Goal: Transaction & Acquisition: Purchase product/service

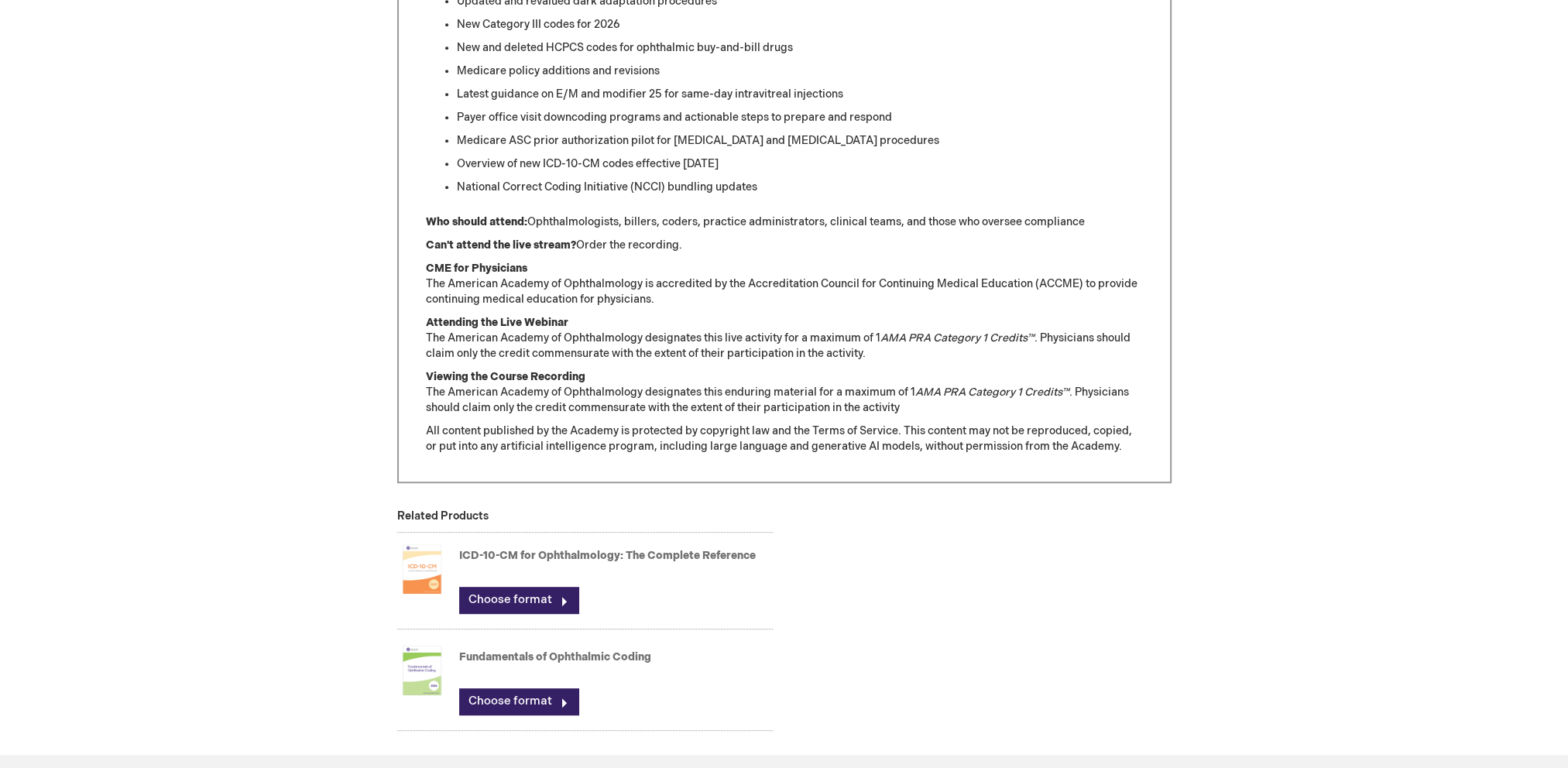
scroll to position [1006, 0]
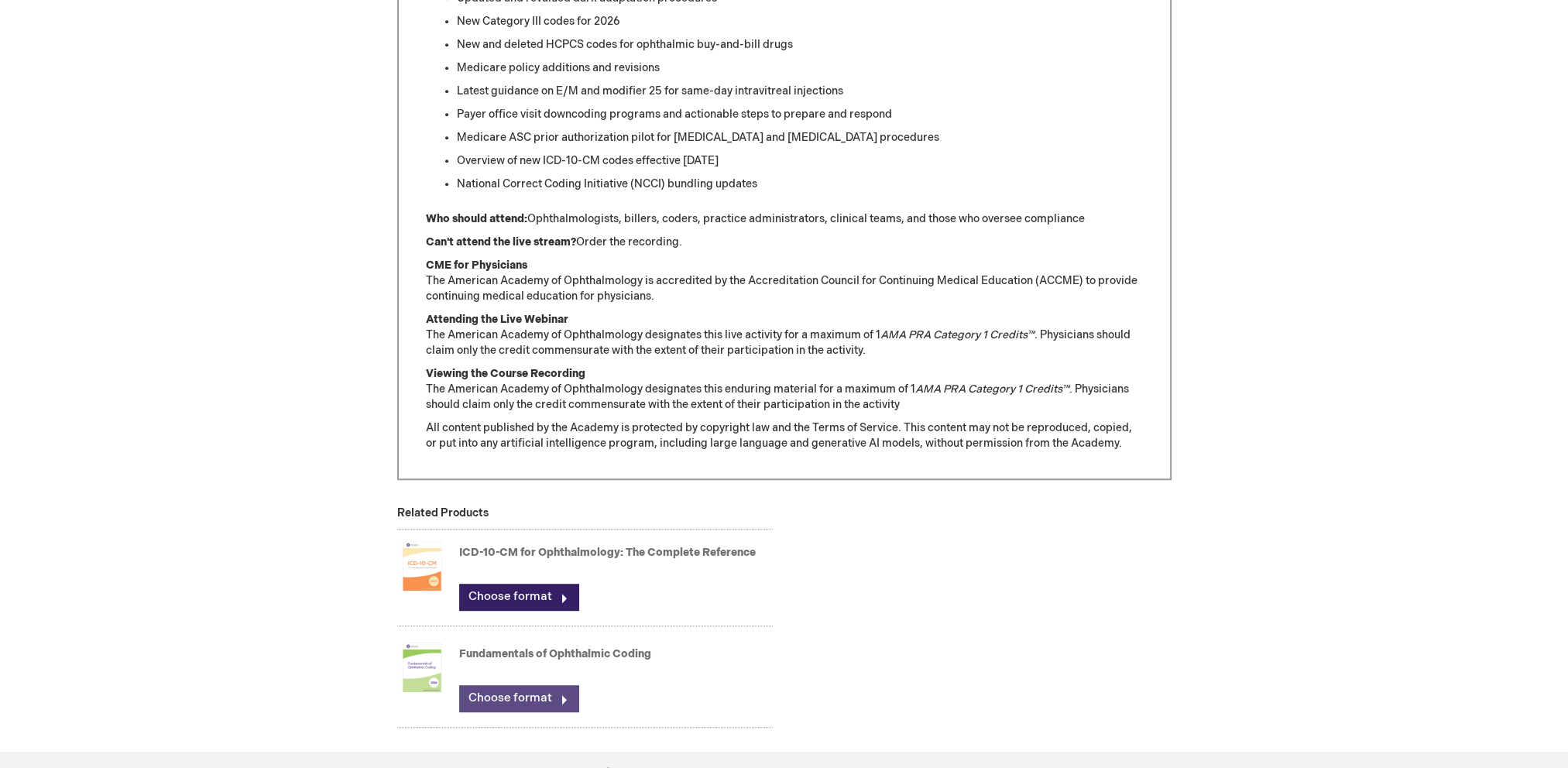
click at [554, 694] on link "Choose format" at bounding box center [518, 698] width 119 height 26
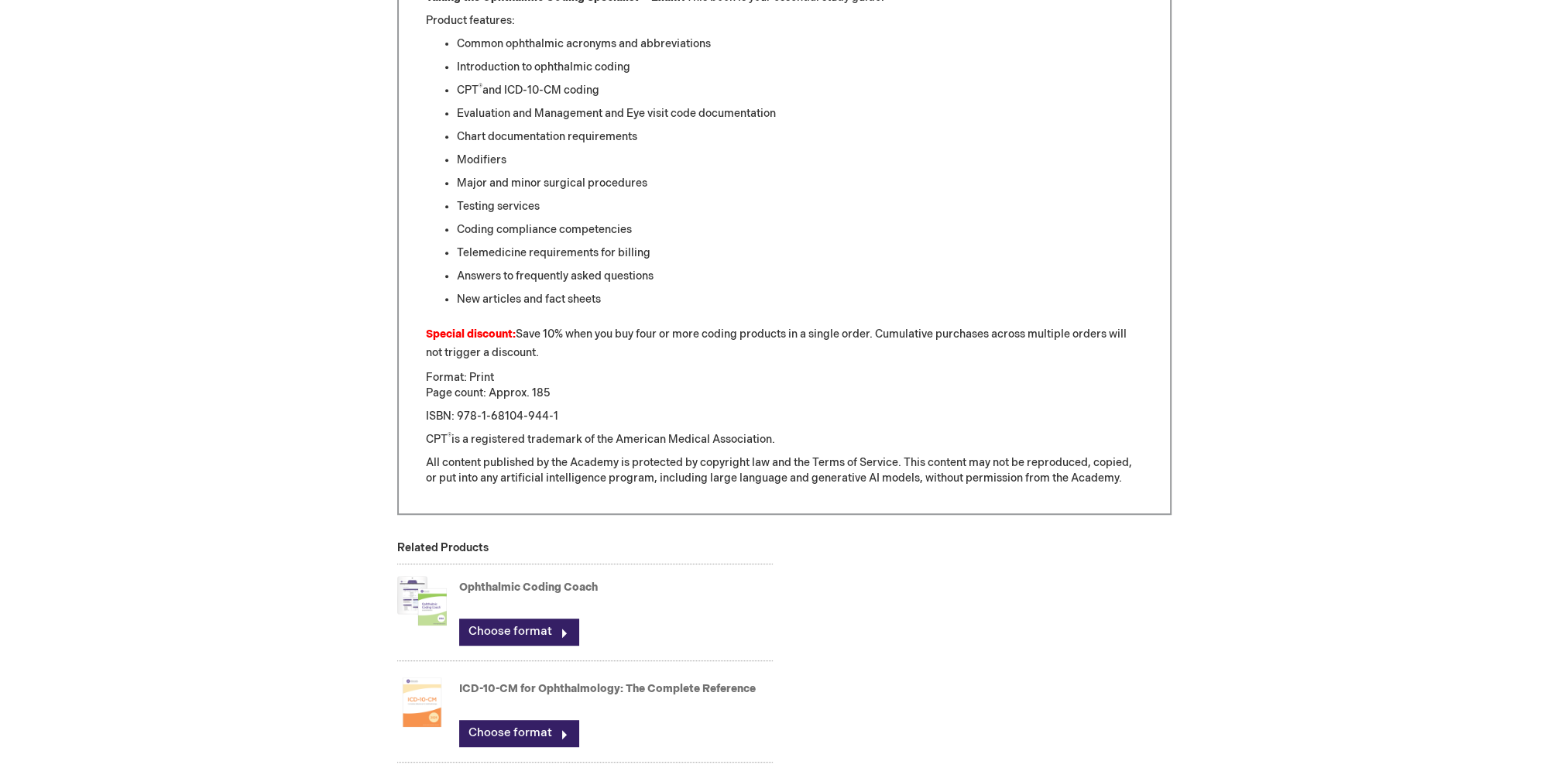
scroll to position [929, 0]
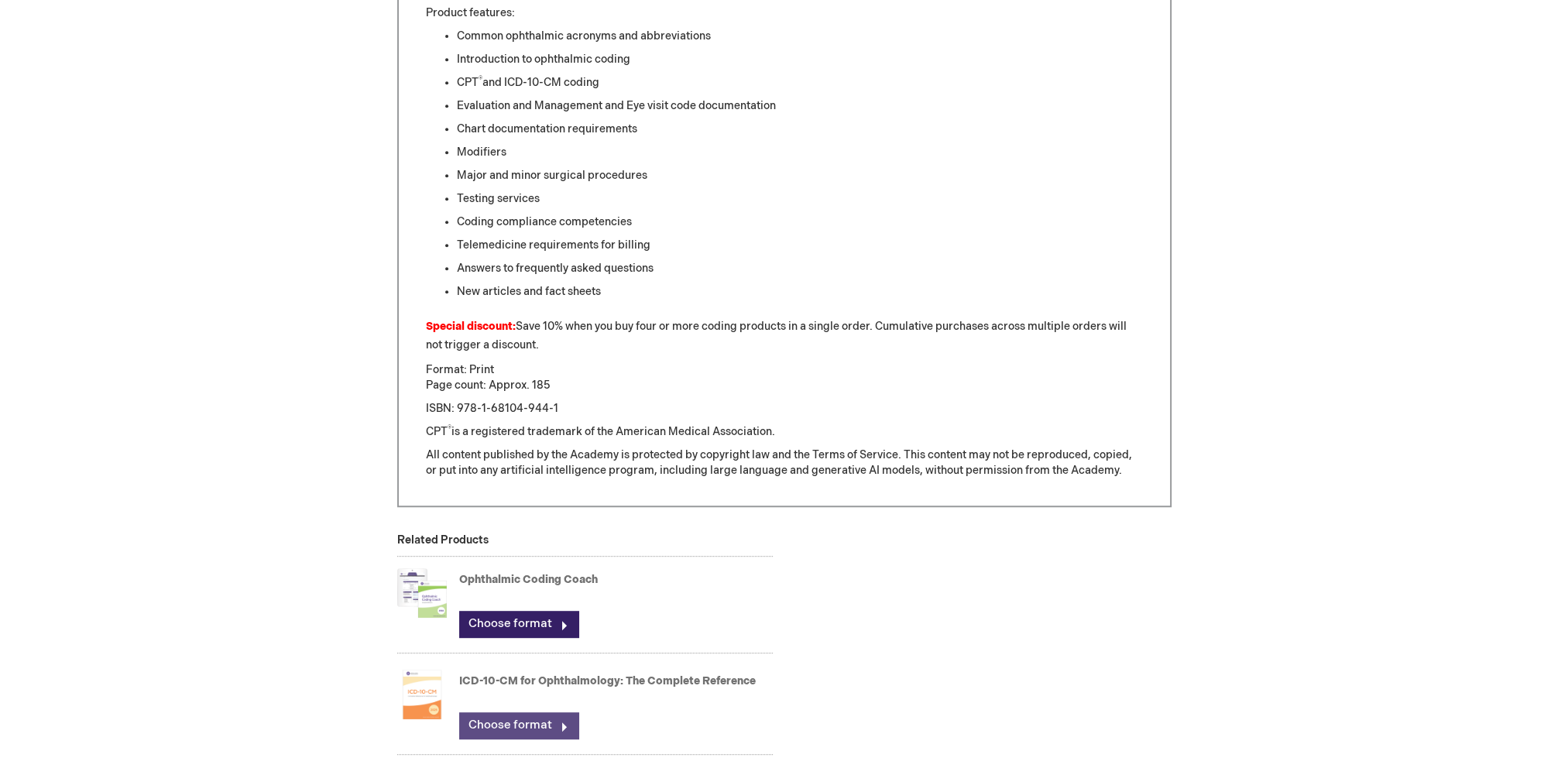
click at [568, 722] on link "Choose format" at bounding box center [518, 725] width 119 height 26
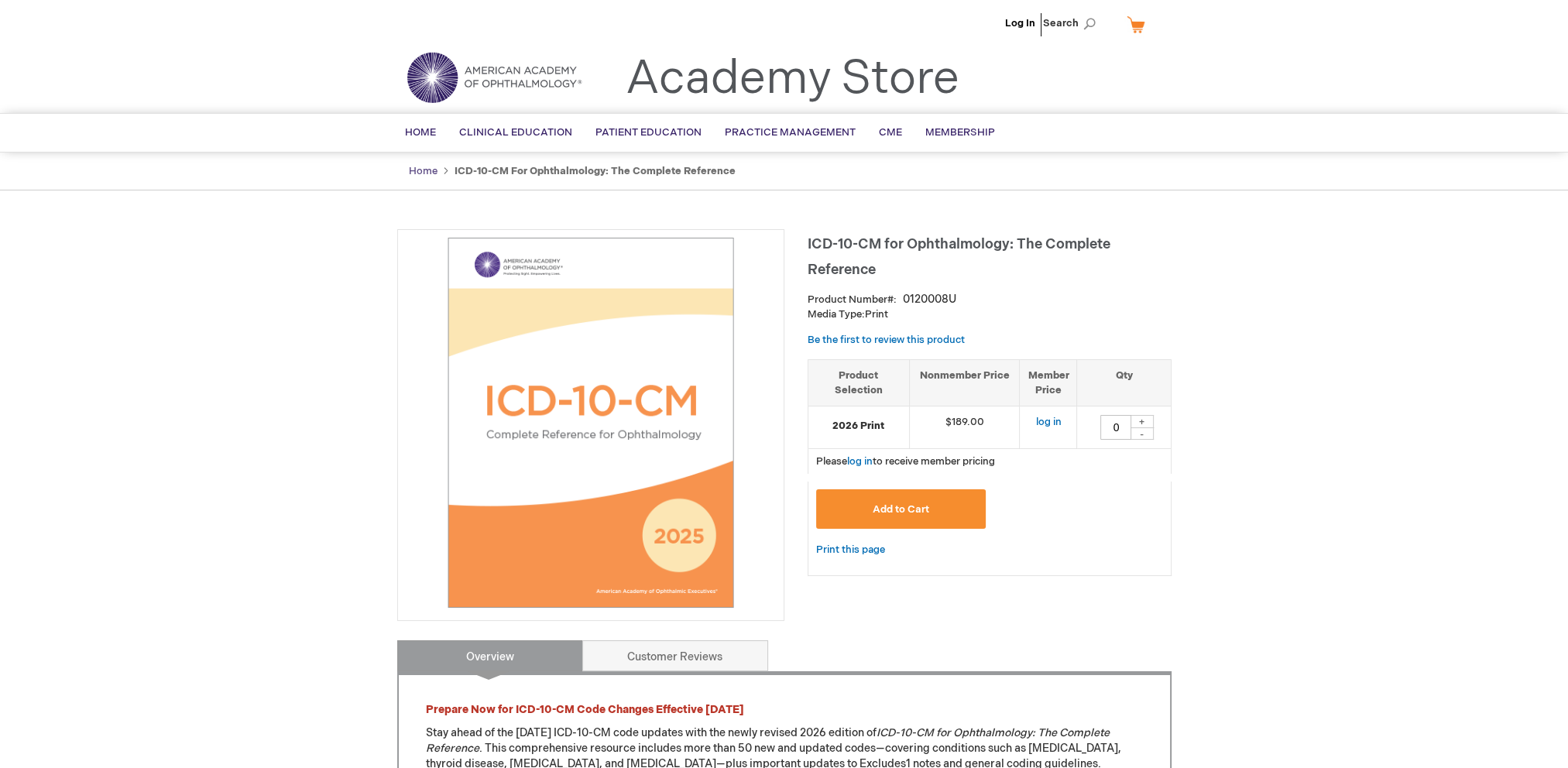
click at [415, 167] on link "Home" at bounding box center [423, 171] width 29 height 13
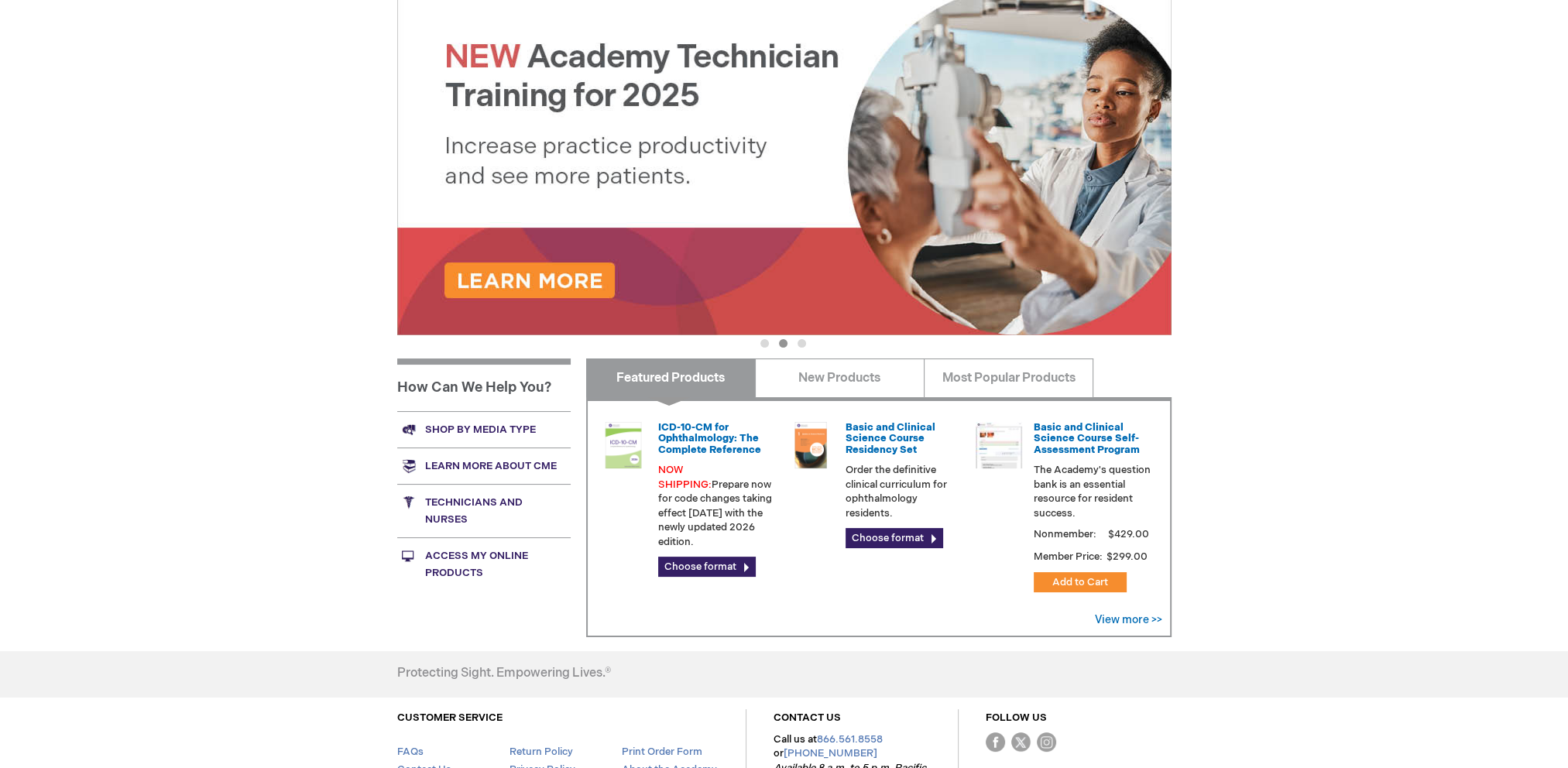
scroll to position [310, 0]
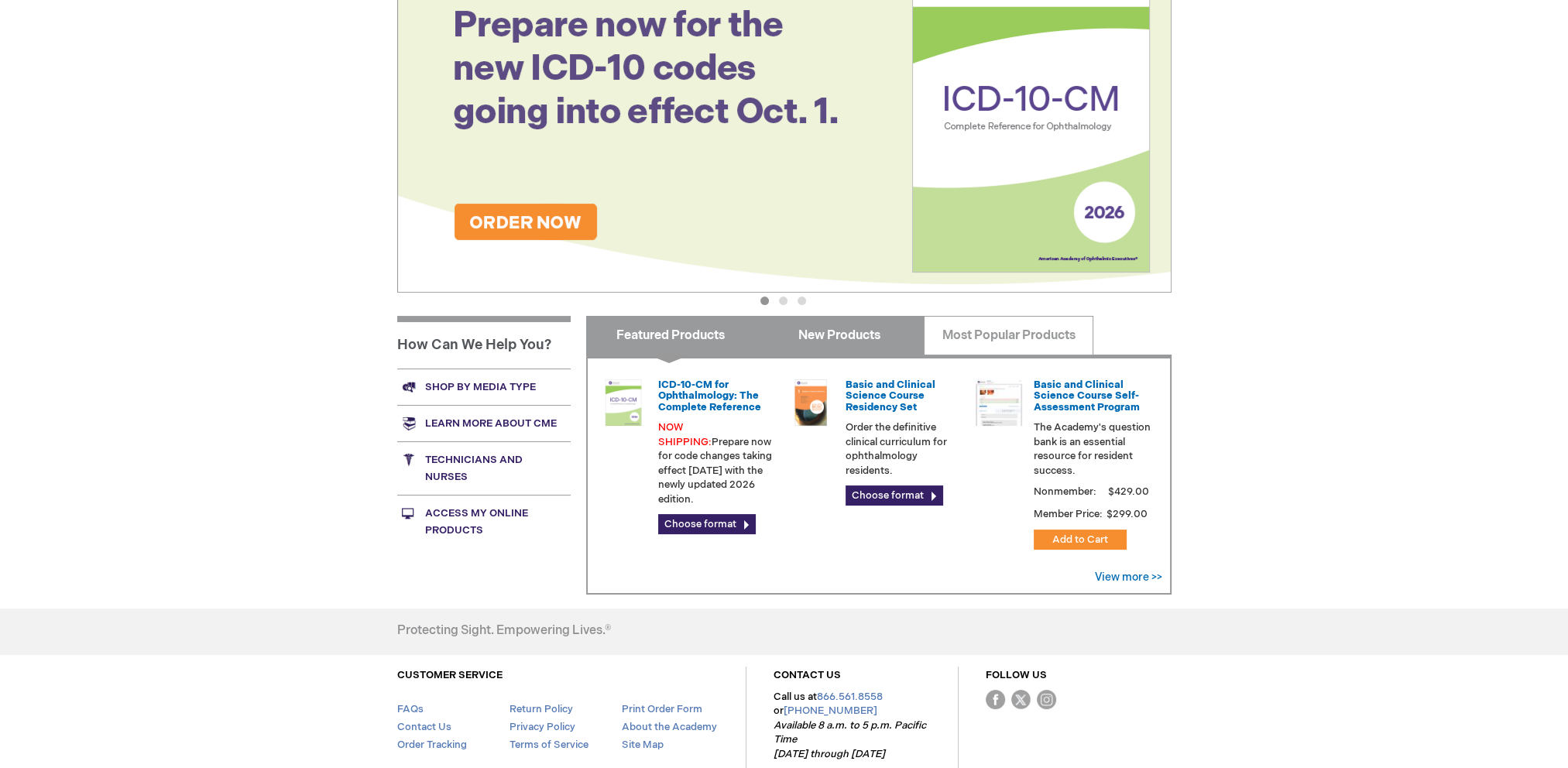
click at [839, 338] on link "New Products" at bounding box center [839, 335] width 170 height 39
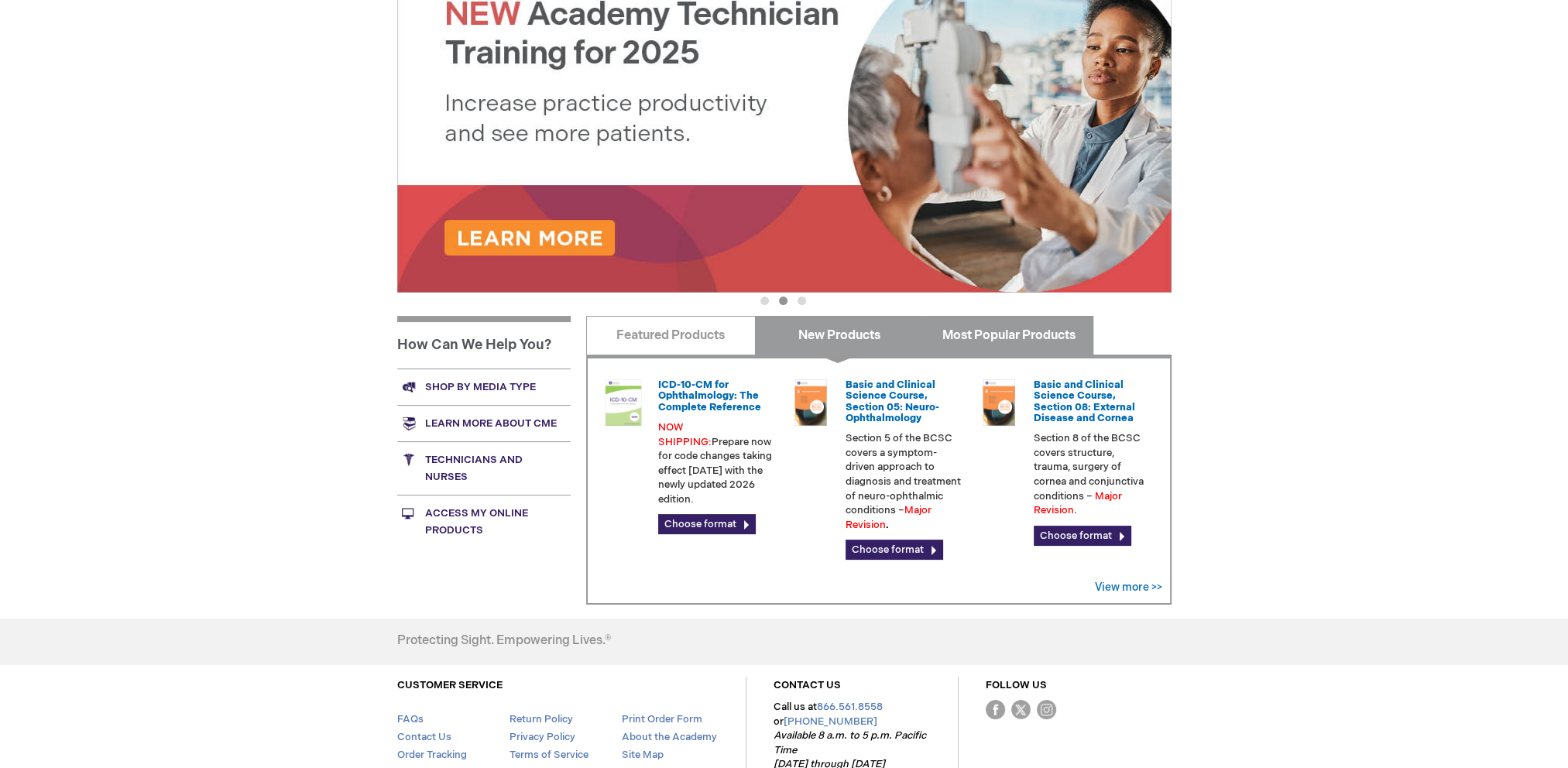
click at [998, 332] on link "Most Popular Products" at bounding box center [1008, 335] width 170 height 39
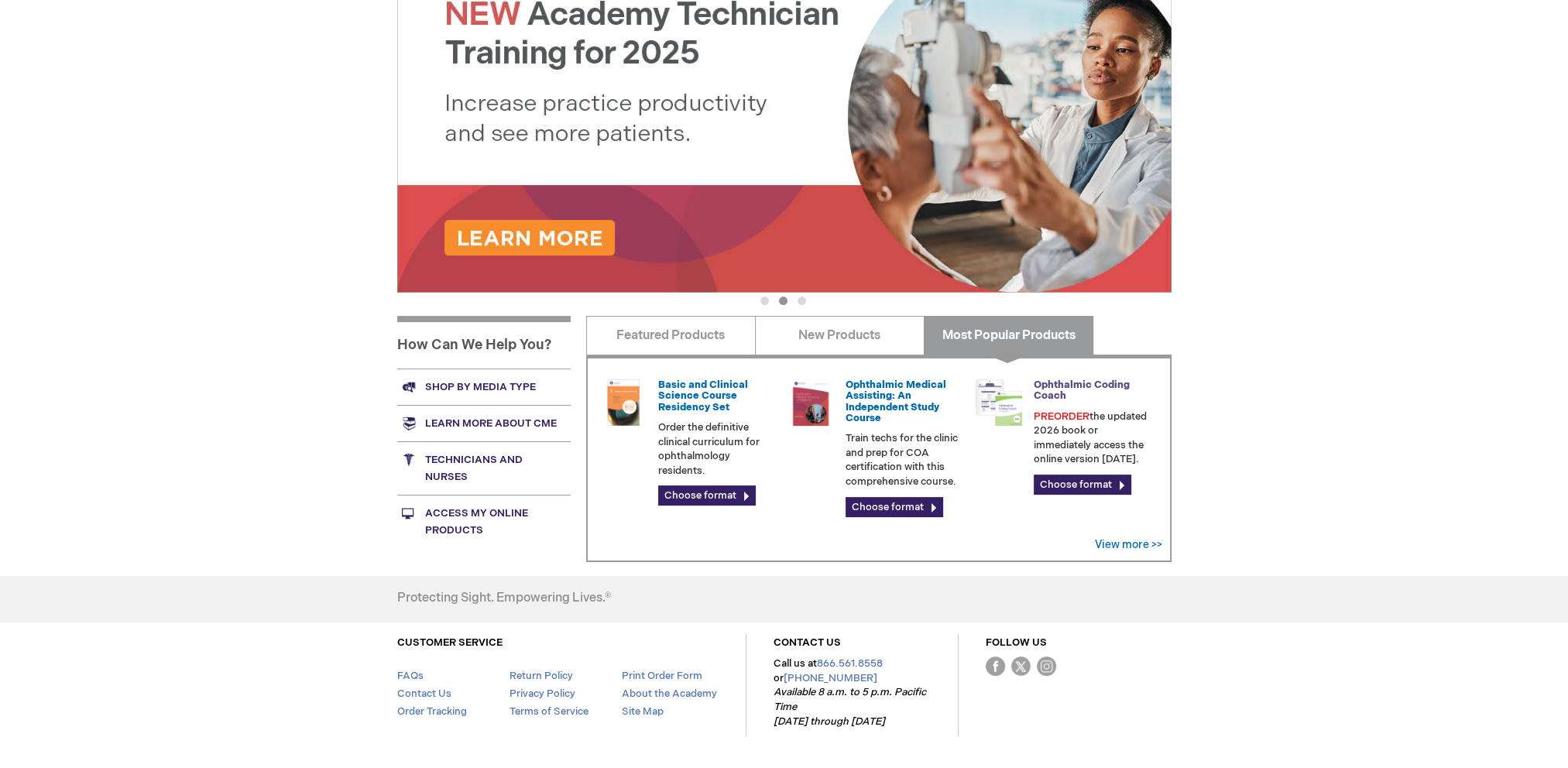
click at [1060, 387] on link "Ophthalmic Coding Coach" at bounding box center [1081, 389] width 96 height 23
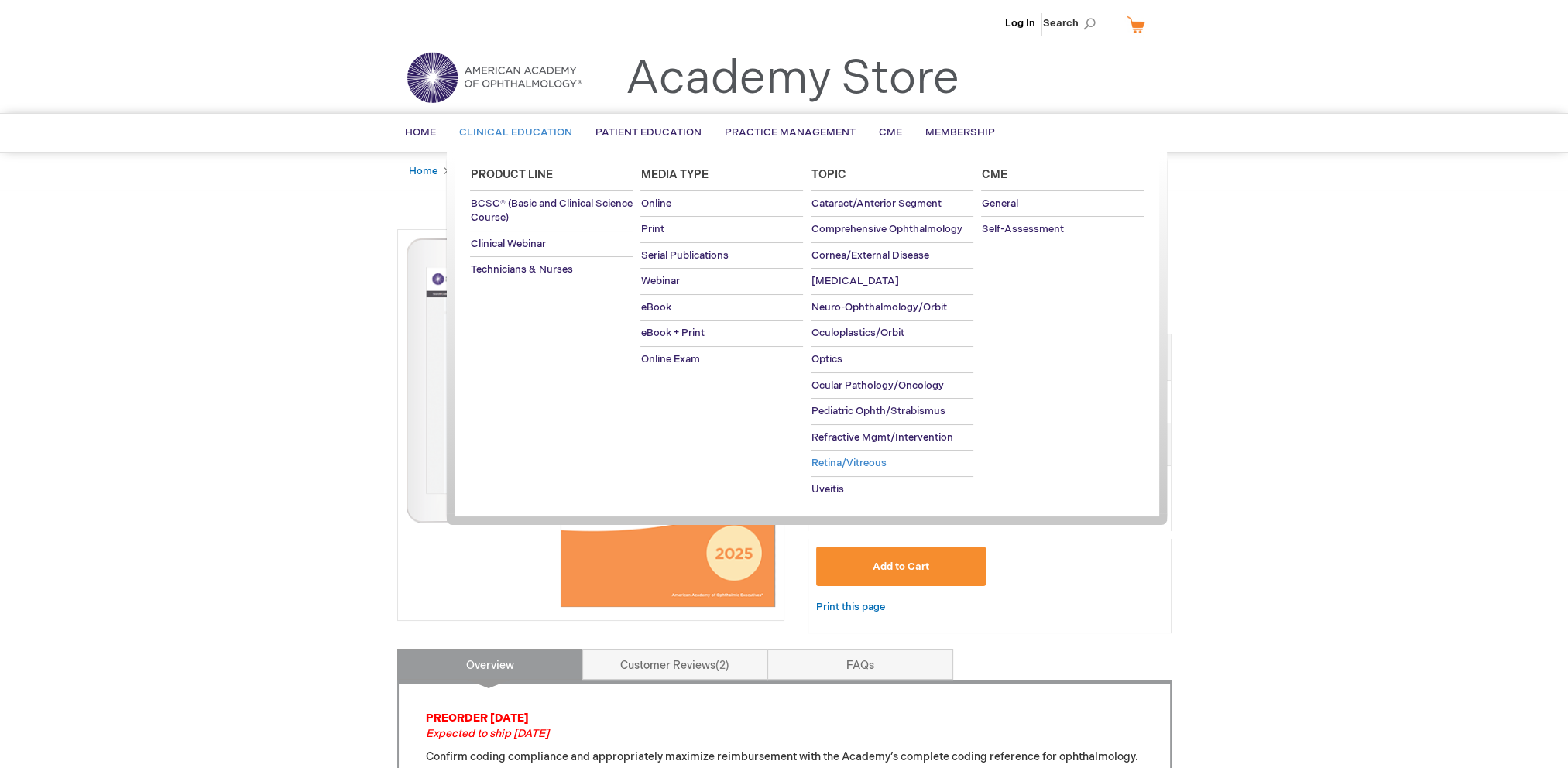
click at [847, 462] on span "Retina/Vitreous" at bounding box center [847, 463] width 75 height 13
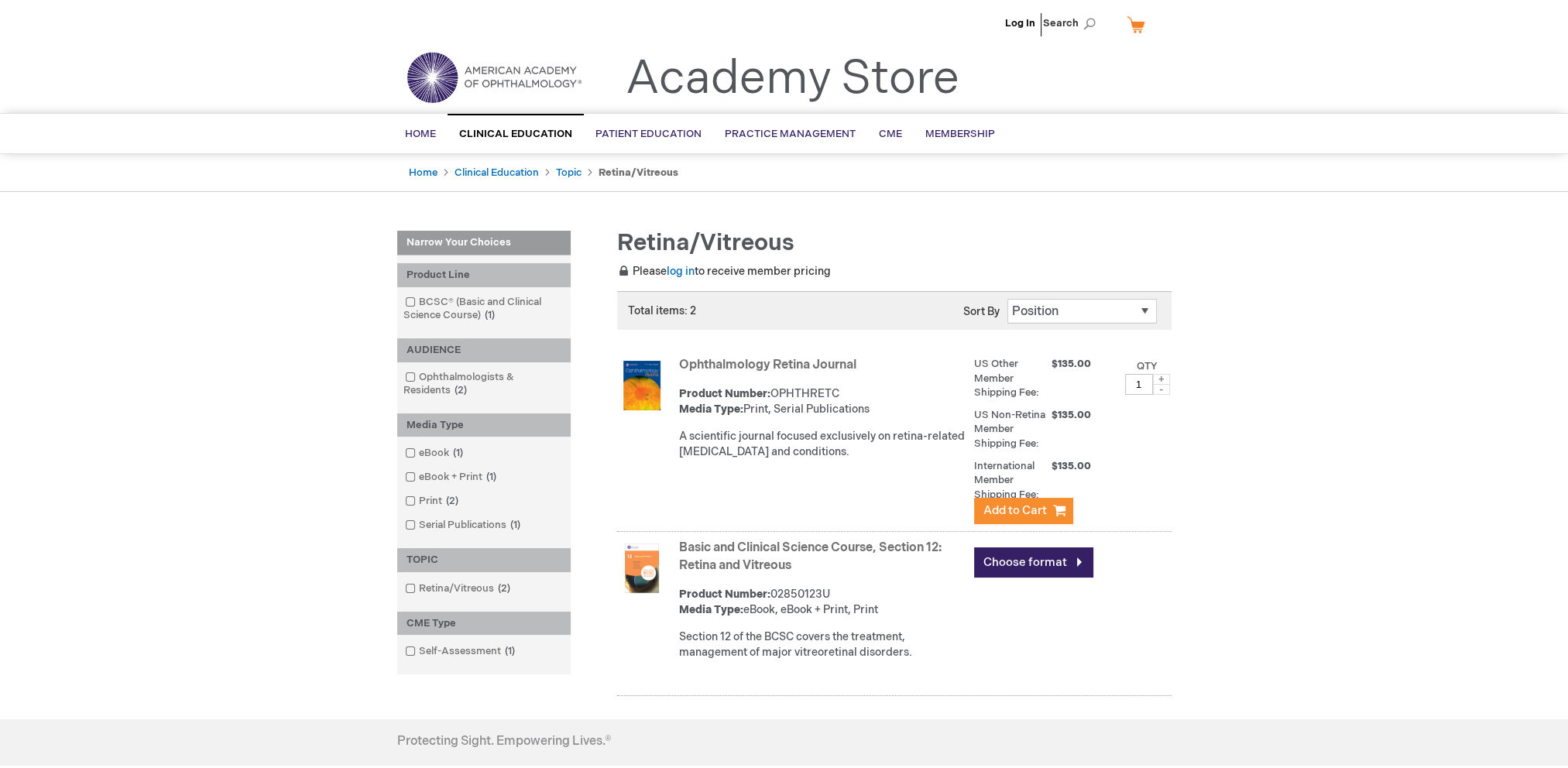
drag, startPoint x: 543, startPoint y: 1, endPoint x: 1236, endPoint y: 333, distance: 768.4
click at [1236, 333] on div "Log In Search My Cart CLOSE RECENTLY ADDED ITEM(S) Close There are no items in …" at bounding box center [784, 482] width 1568 height 965
click at [430, 134] on span "Home" at bounding box center [420, 133] width 31 height 13
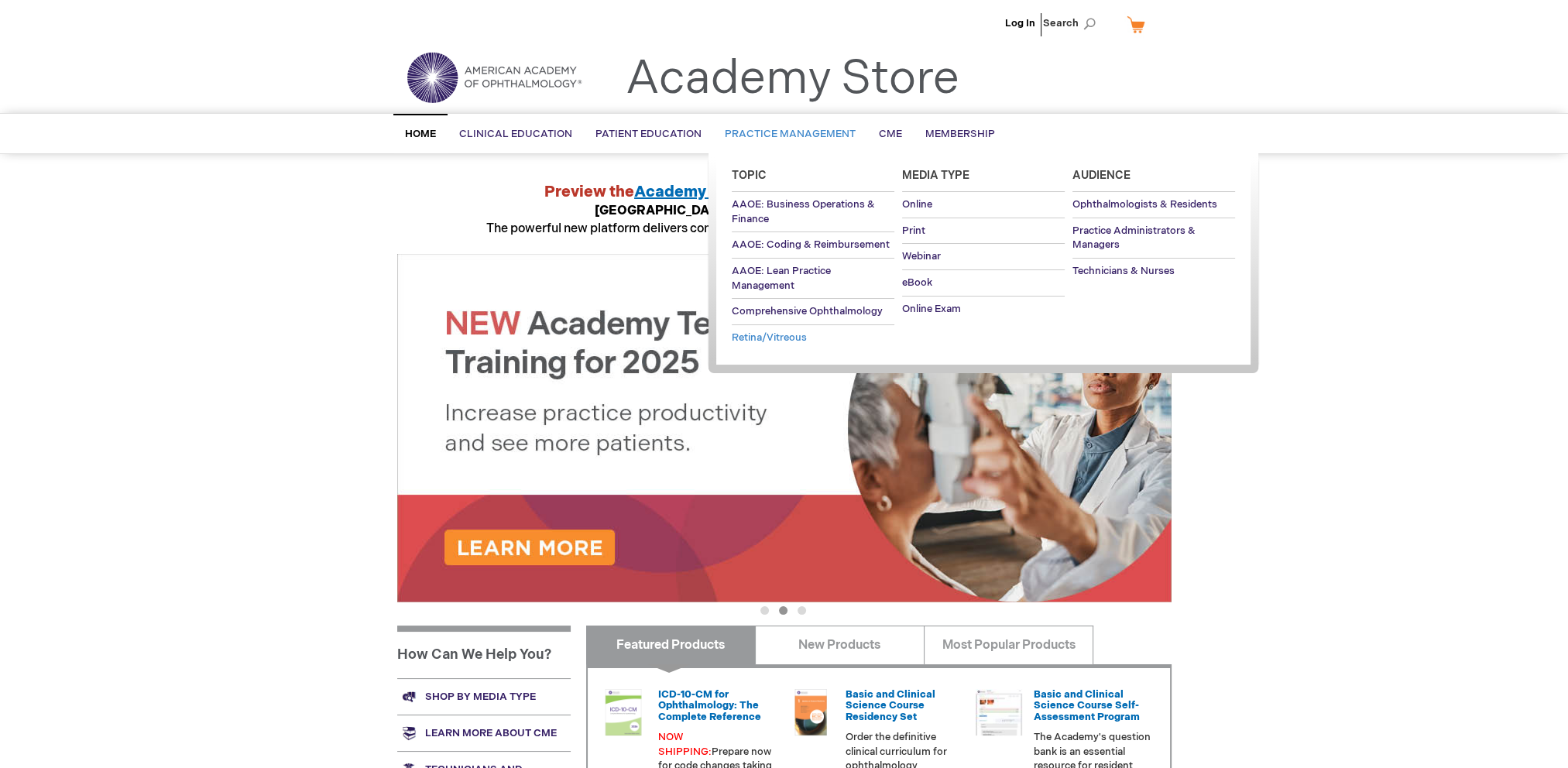
click at [770, 337] on span "Retina/Vitreous" at bounding box center [769, 337] width 75 height 13
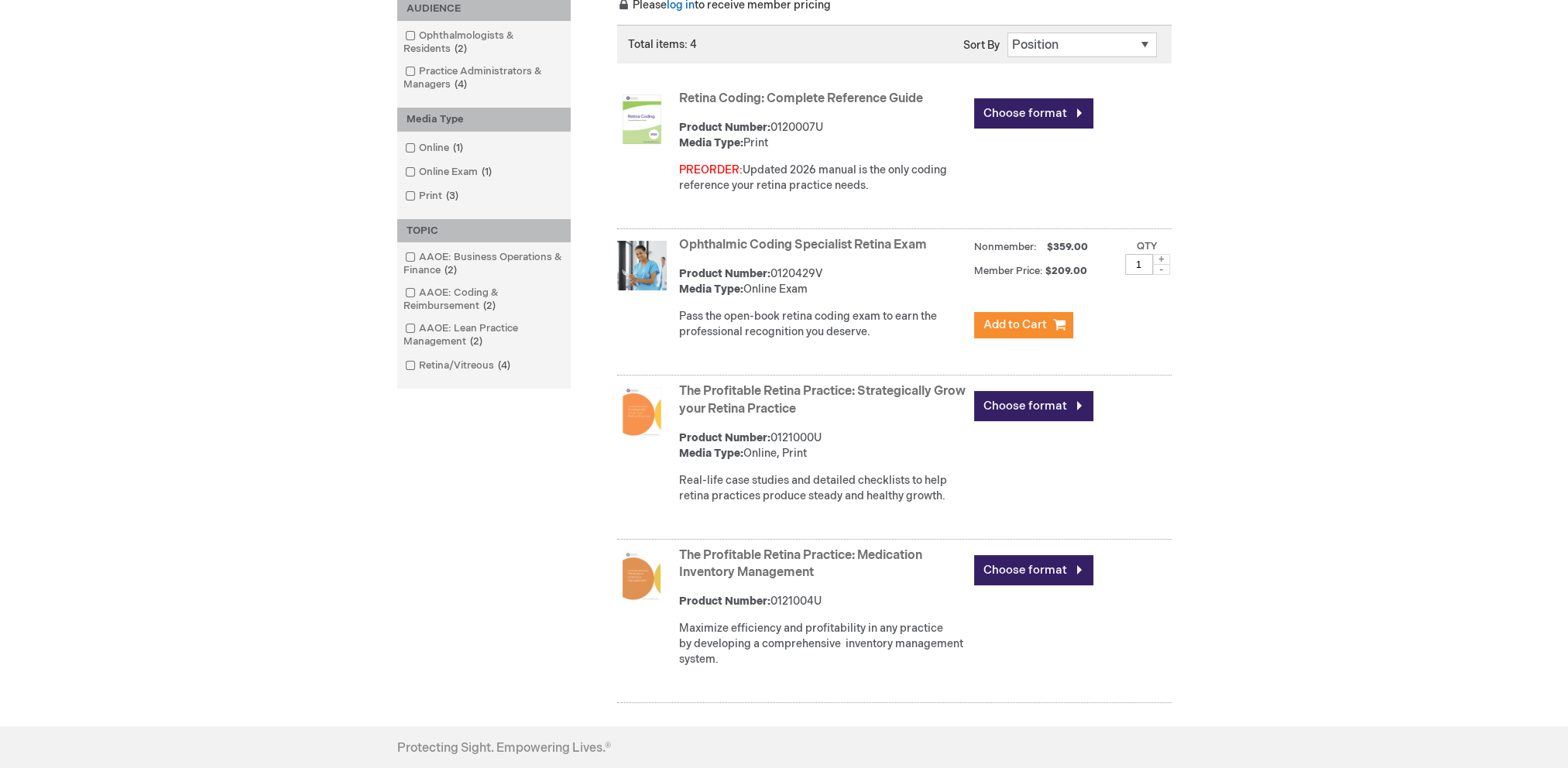
scroll to position [232, 0]
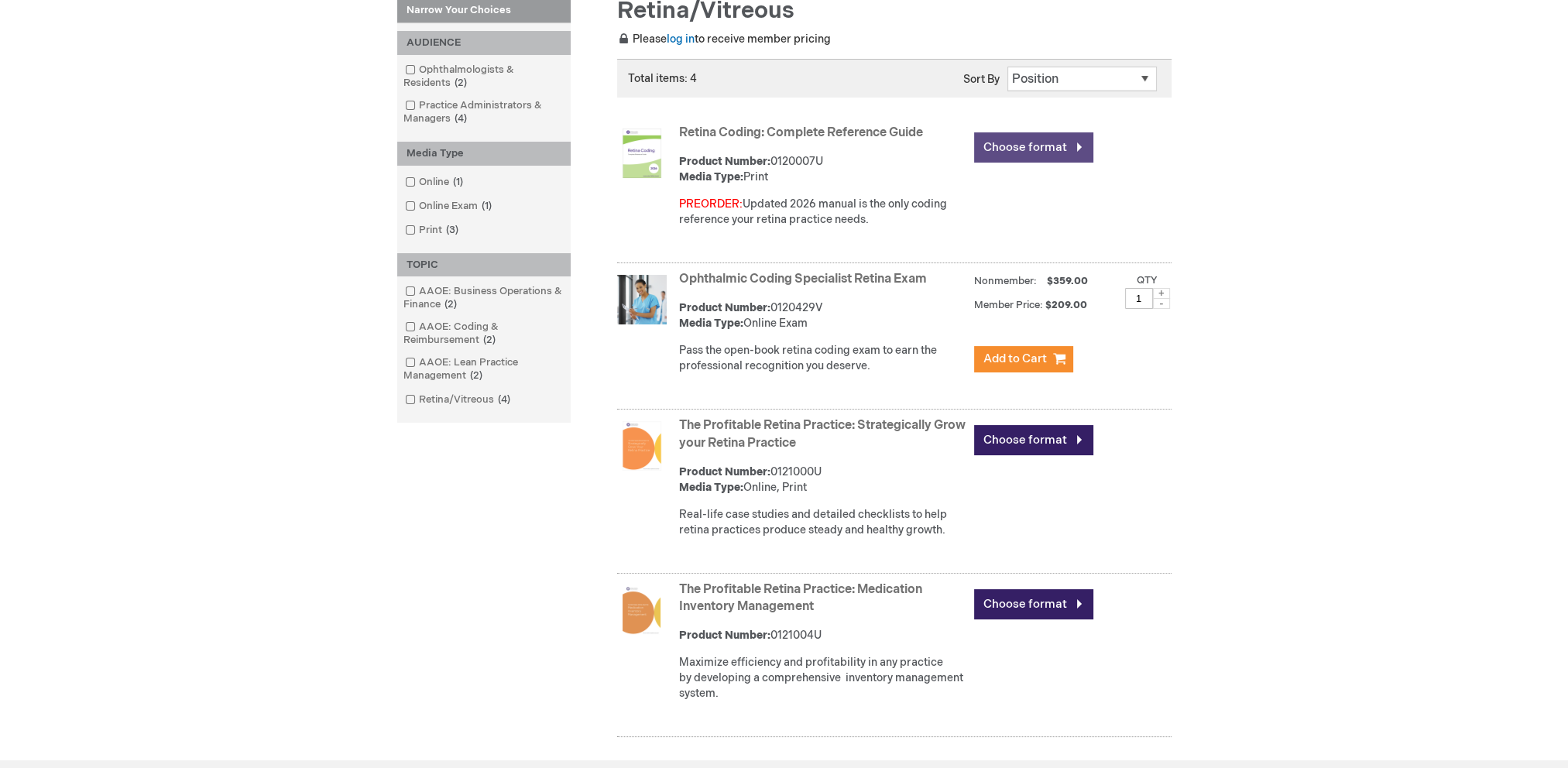
click at [1032, 143] on link "Choose format" at bounding box center [1033, 148] width 119 height 30
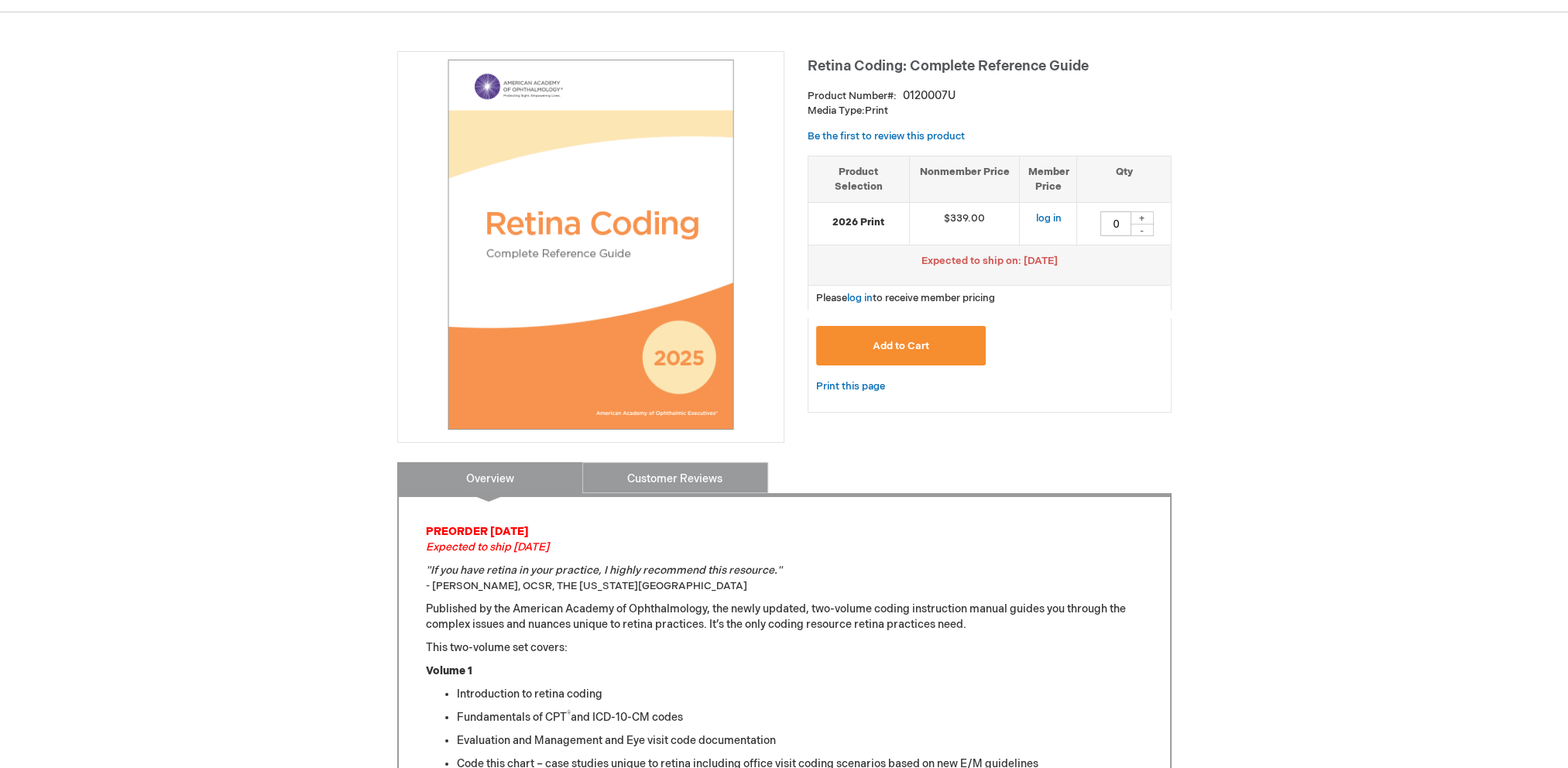
scroll to position [155, 0]
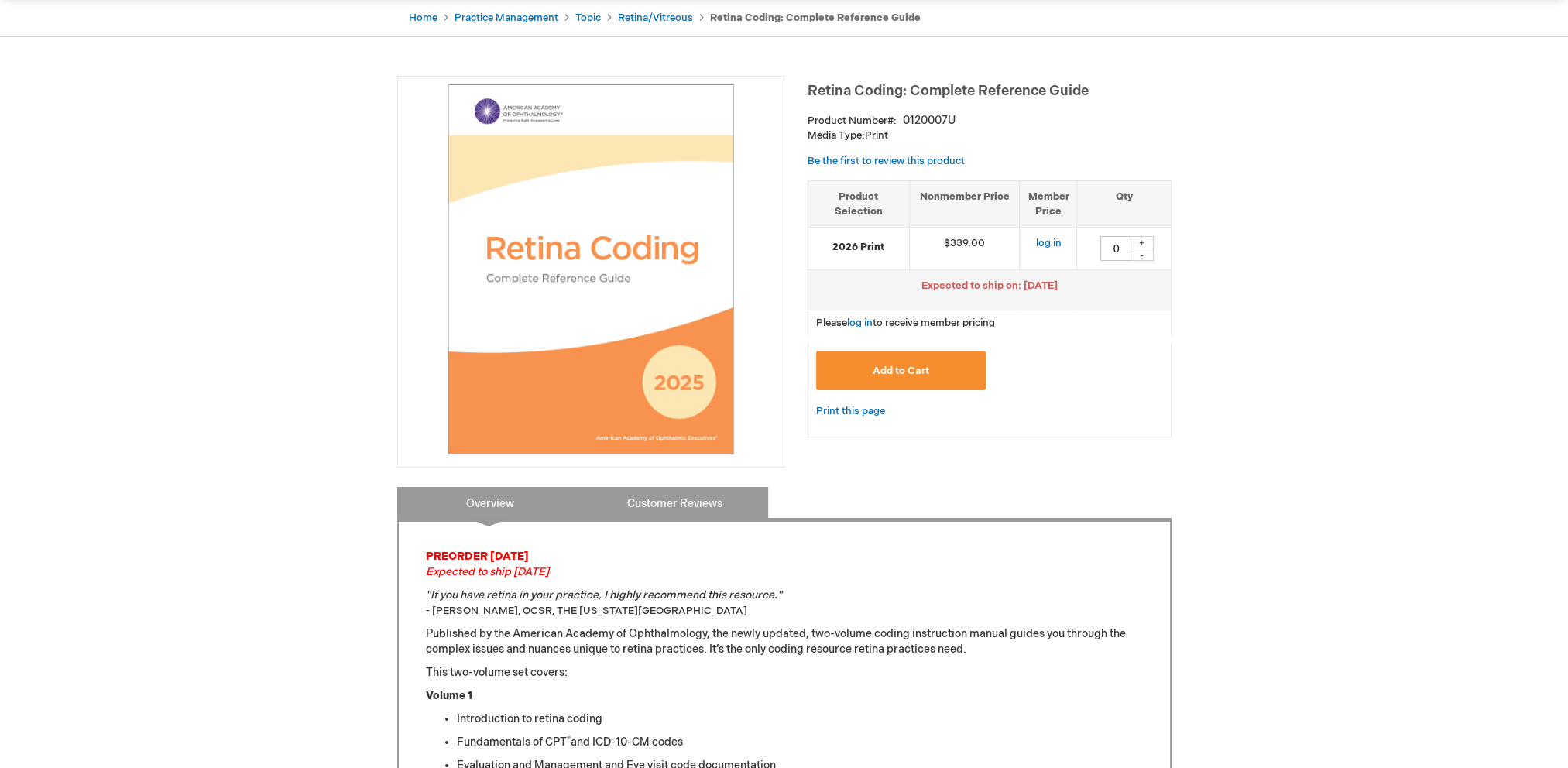
click at [680, 495] on link "Customer Reviews" at bounding box center [675, 502] width 186 height 31
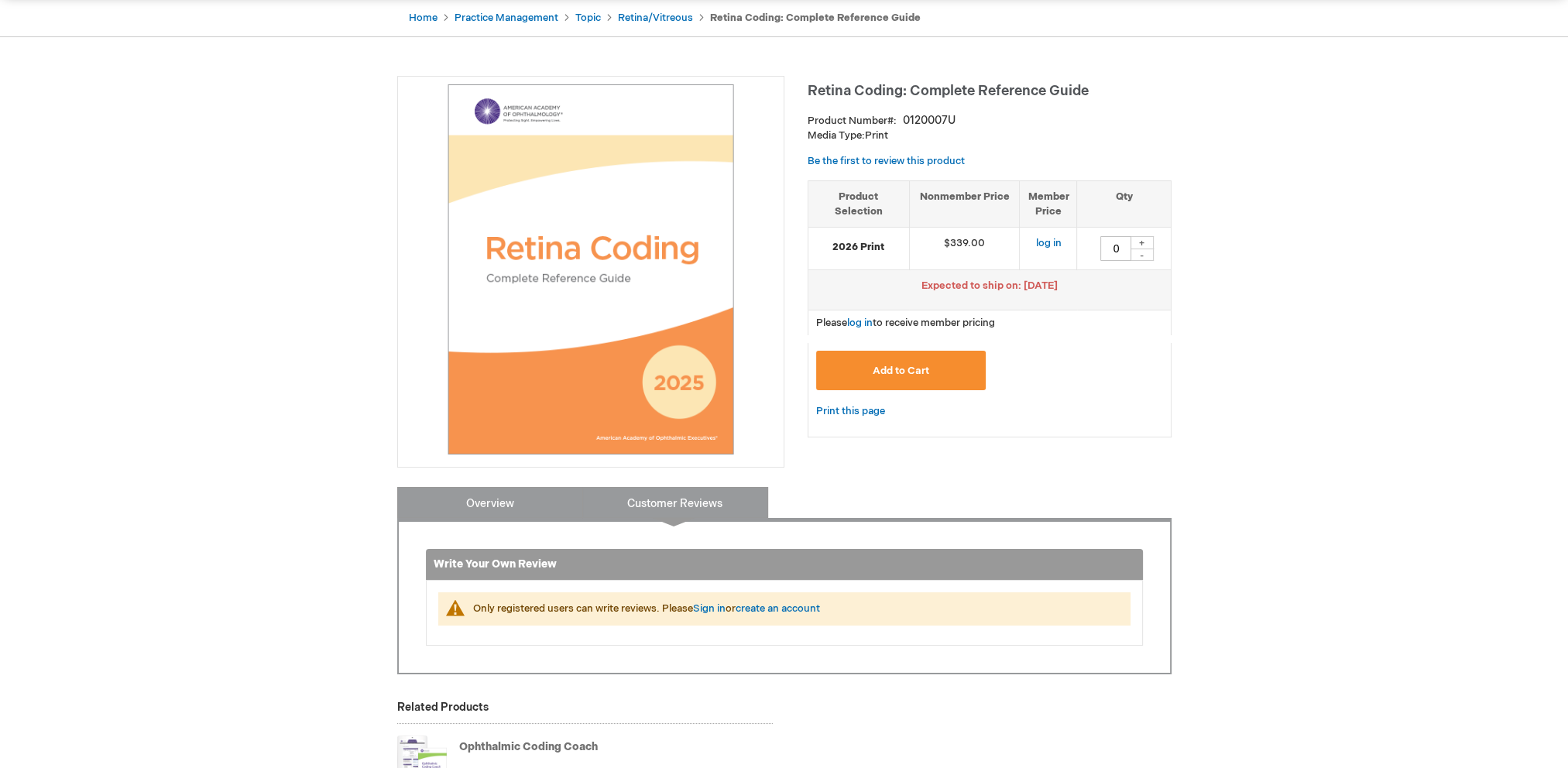
click at [520, 498] on link "Overview" at bounding box center [490, 502] width 186 height 31
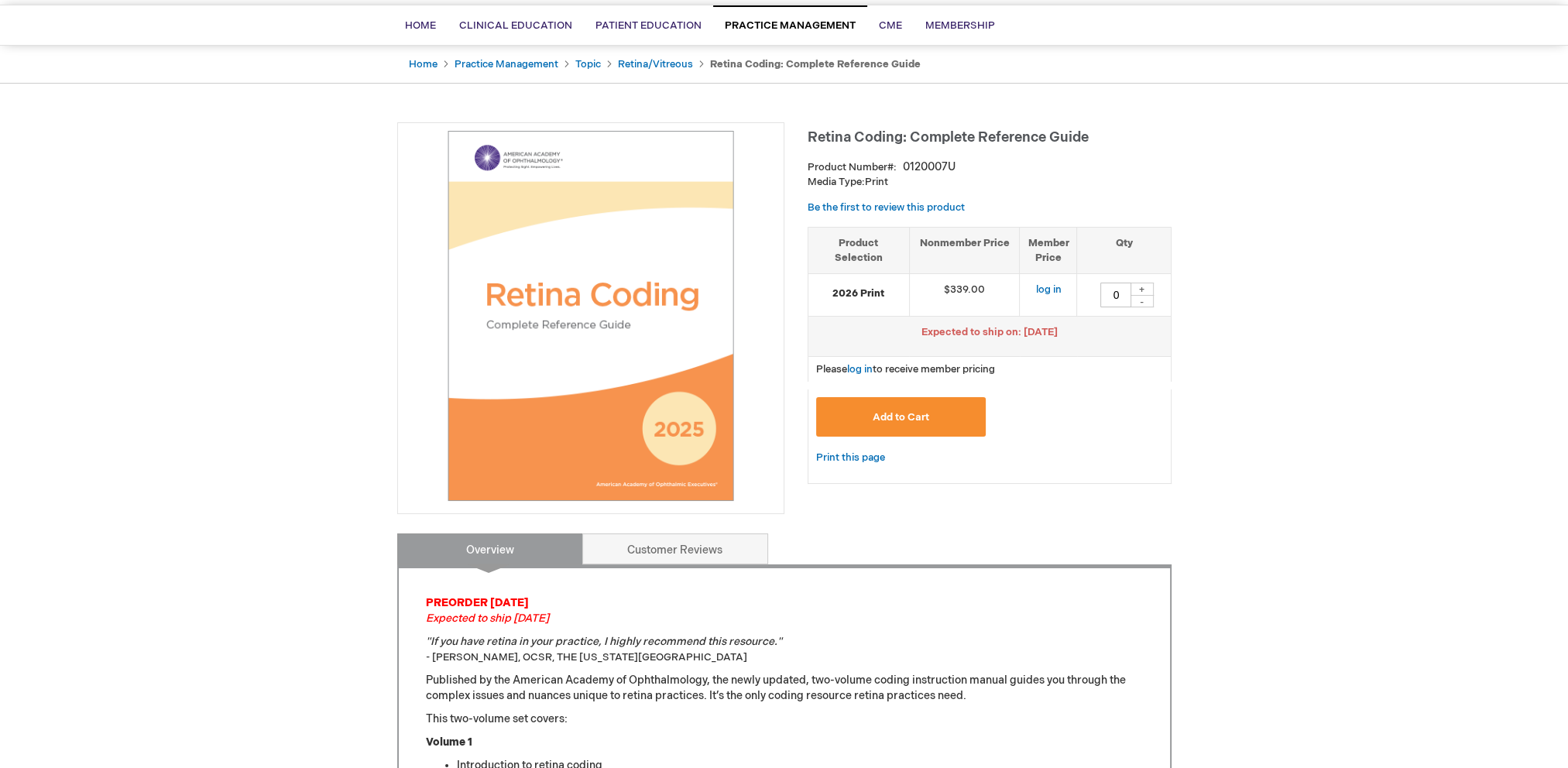
scroll to position [99, 0]
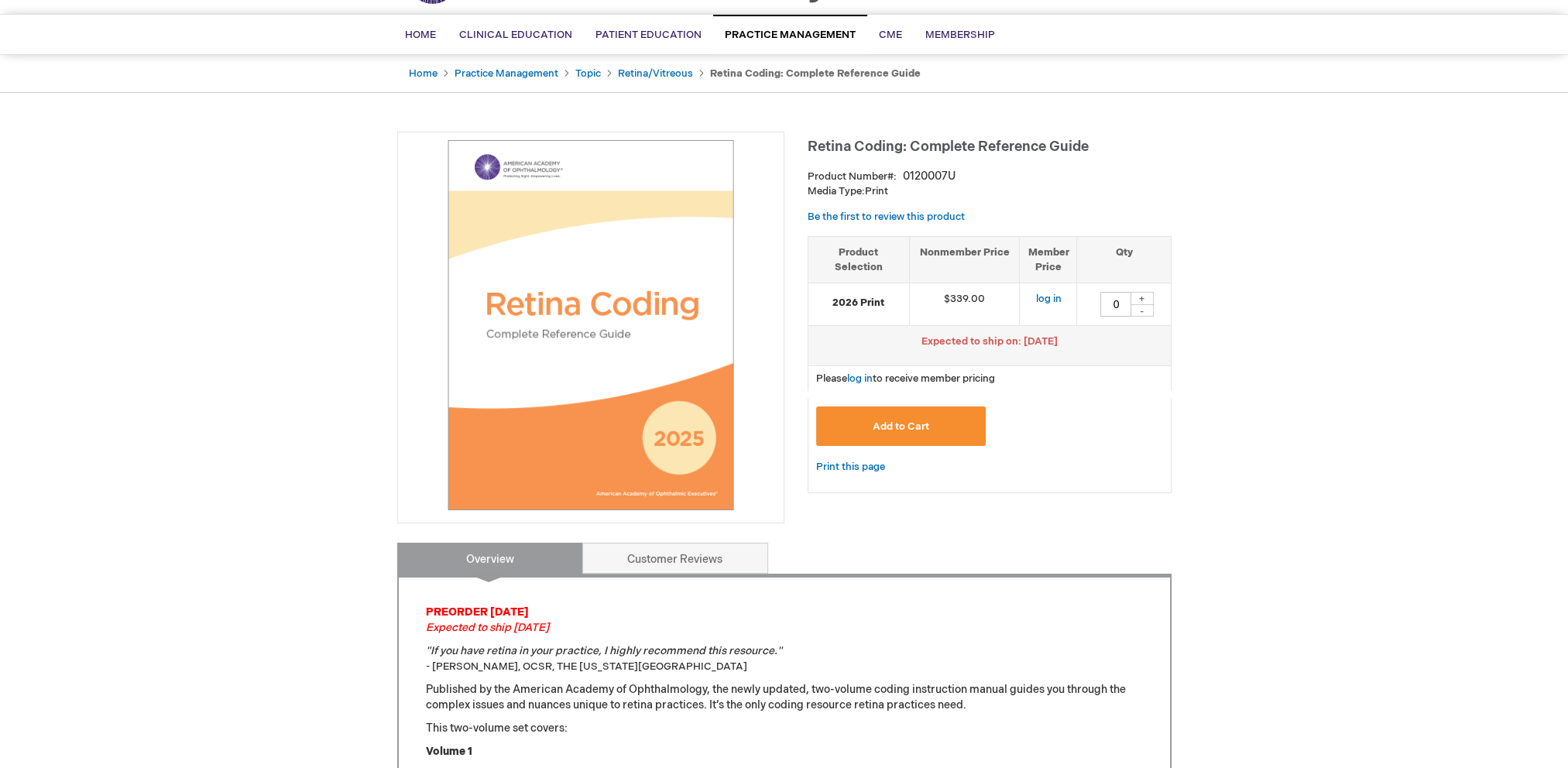
click at [902, 425] on span "Add to Cart" at bounding box center [901, 427] width 57 height 13
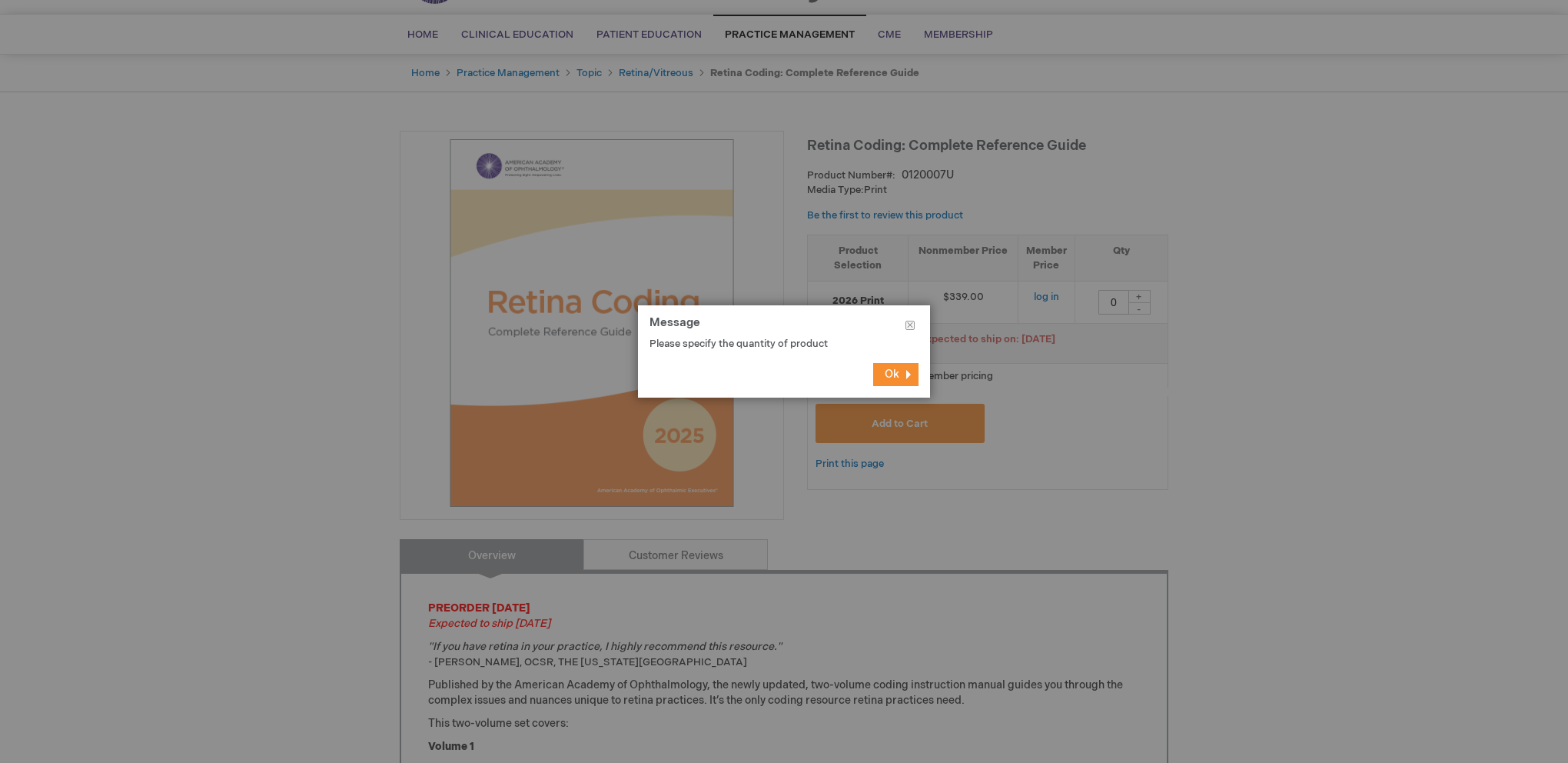
click at [899, 375] on span "Ok" at bounding box center [892, 374] width 14 height 13
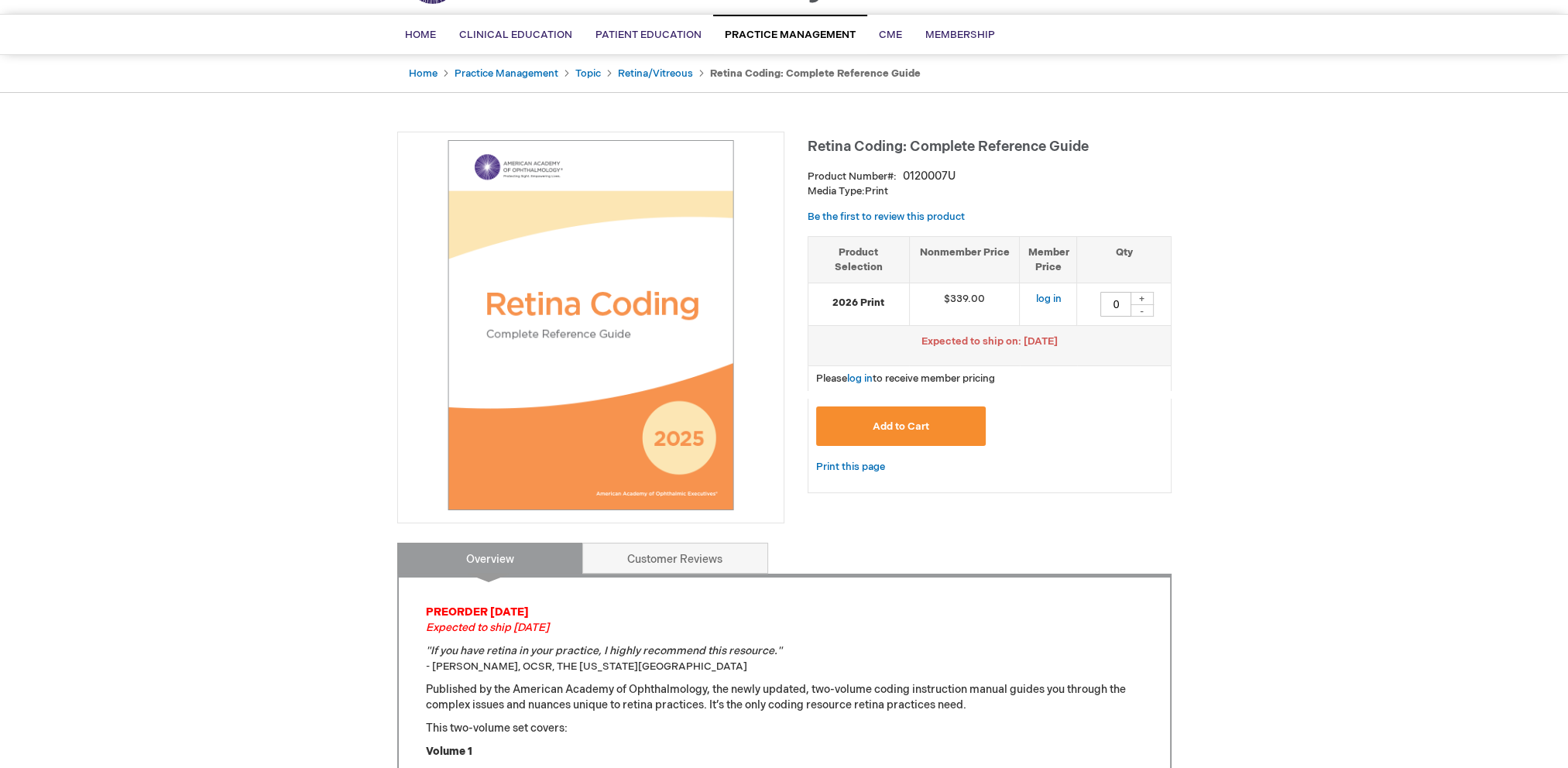
click at [1140, 297] on div "+" at bounding box center [1141, 298] width 23 height 14
type input "1"
click at [874, 422] on span "Add to Cart" at bounding box center [901, 427] width 57 height 13
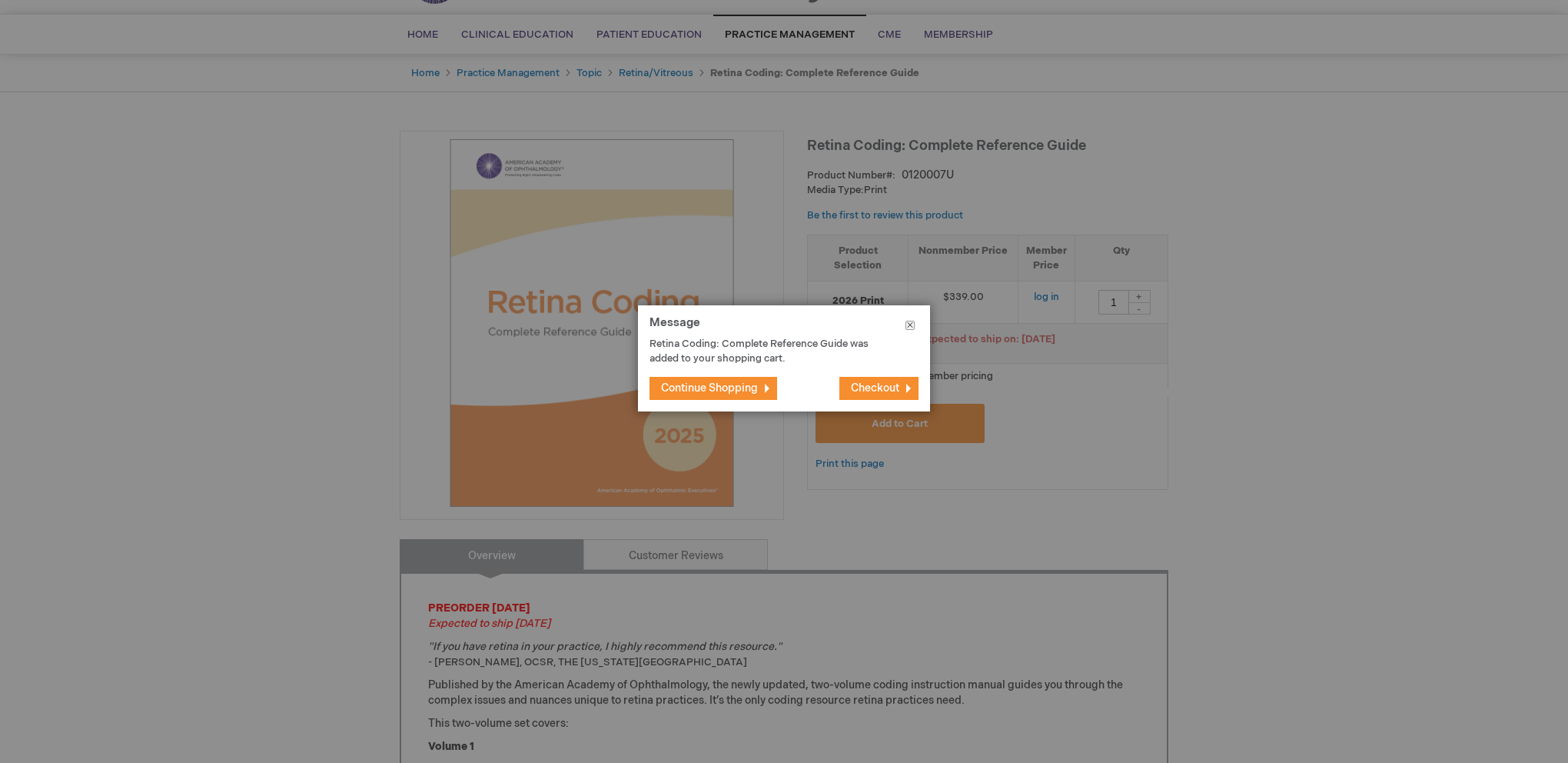
click at [907, 320] on button "Close" at bounding box center [910, 328] width 40 height 46
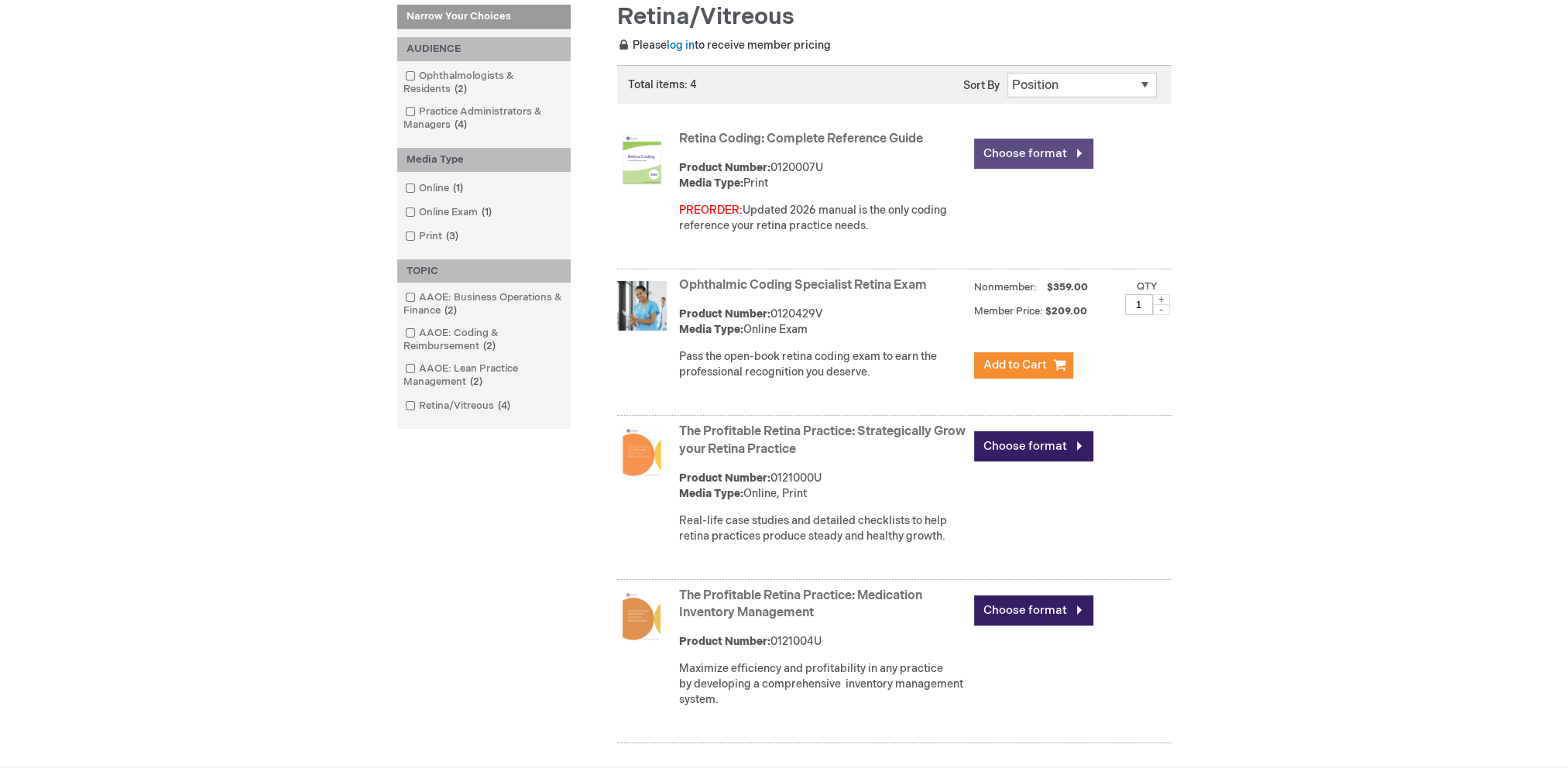
click at [1074, 150] on link "Choose format" at bounding box center [1033, 154] width 119 height 30
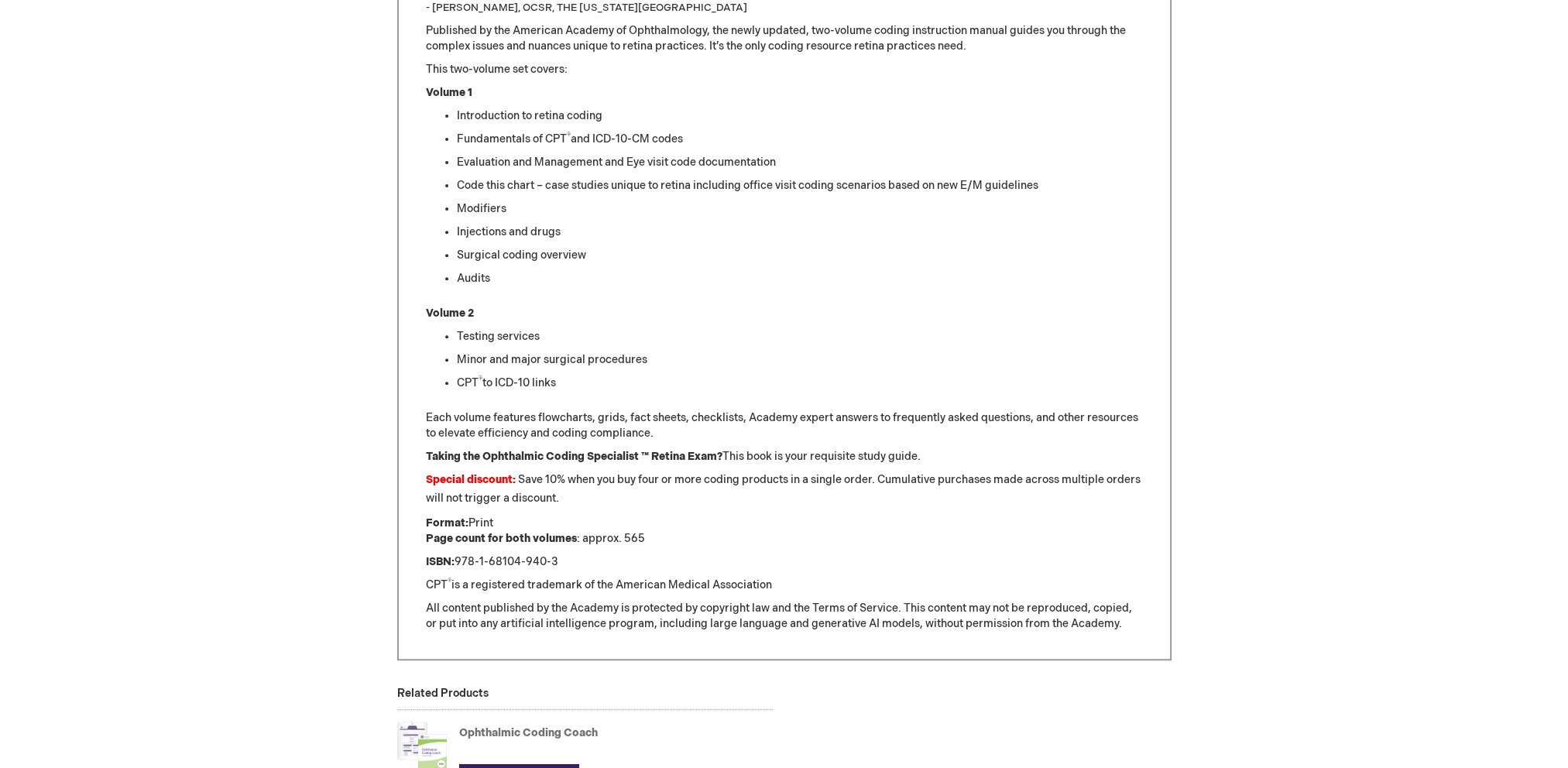
scroll to position [774, 0]
